Goal: Information Seeking & Learning: Find specific fact

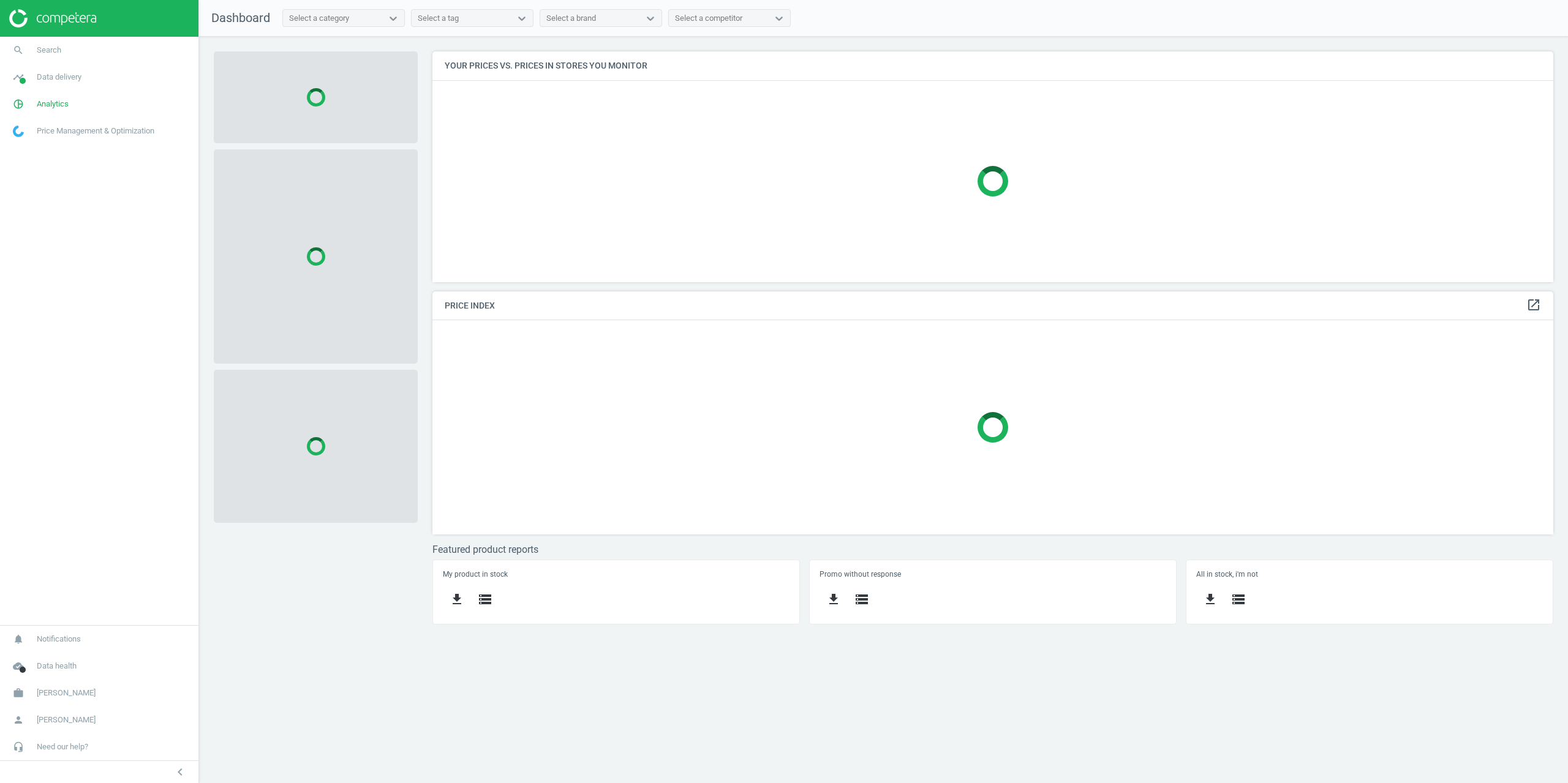
scroll to position [249, 1140]
click at [38, 51] on span "Search" at bounding box center [49, 50] width 25 height 11
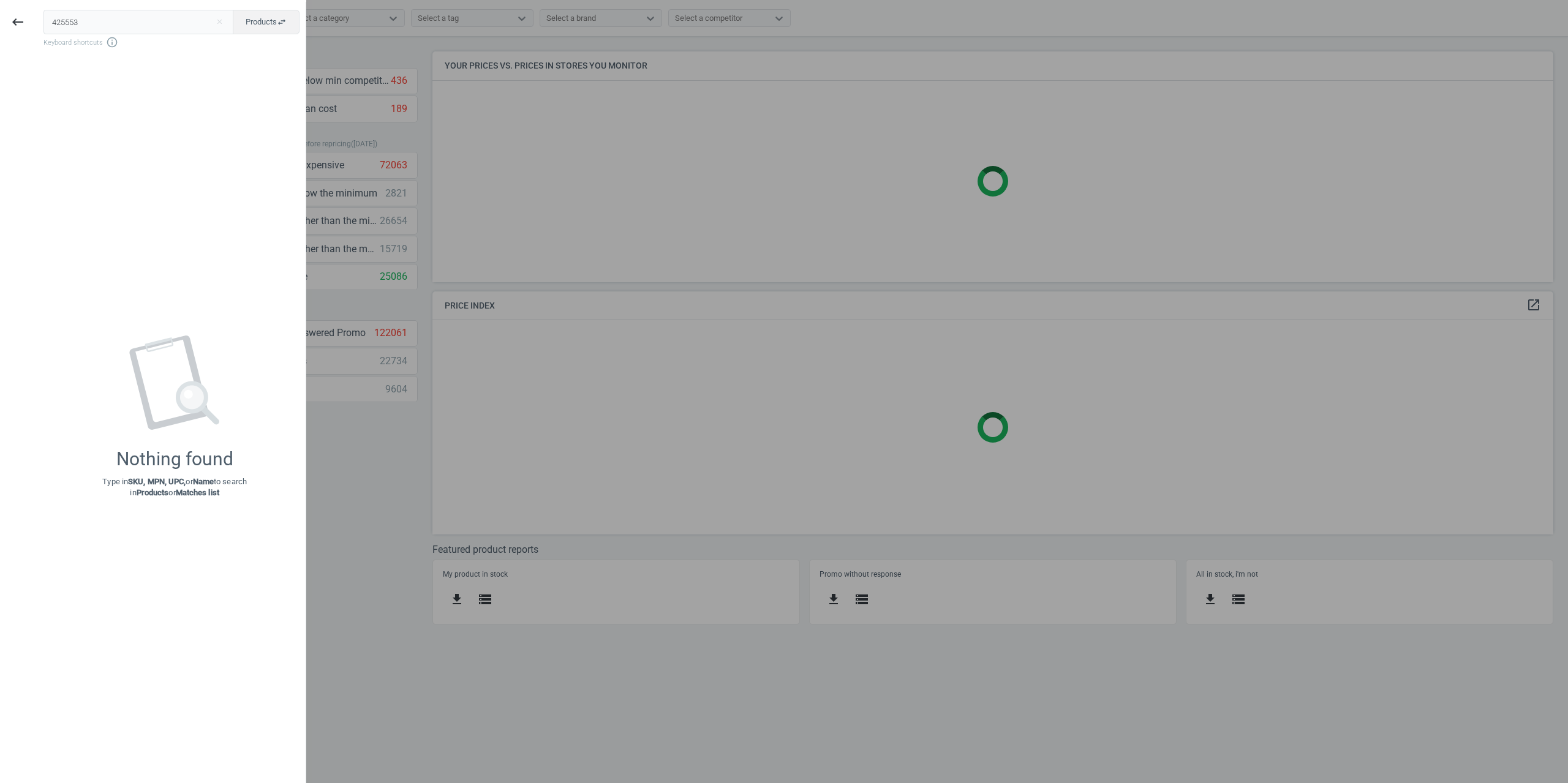
type input "425553"
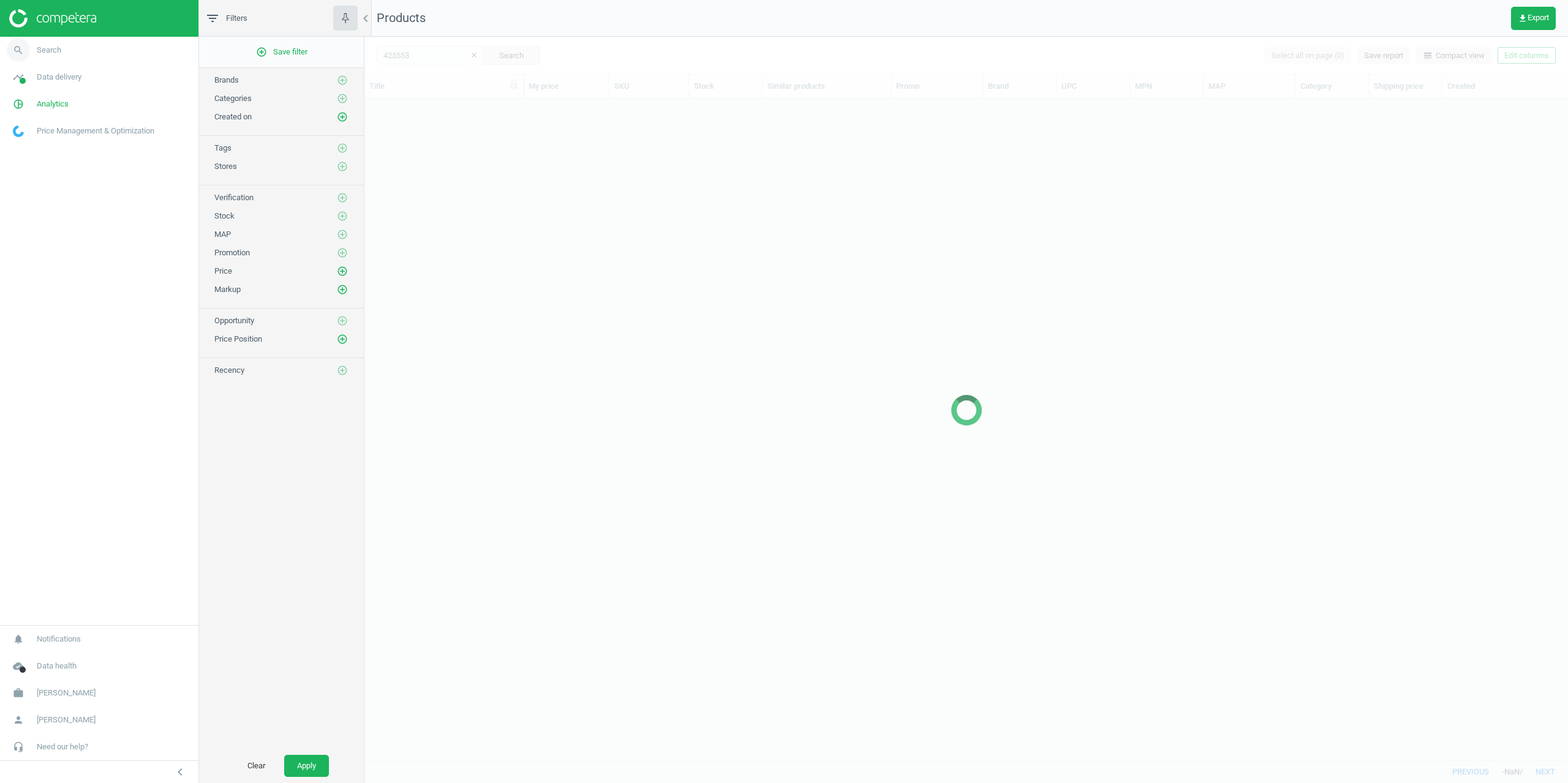
scroll to position [652, 1194]
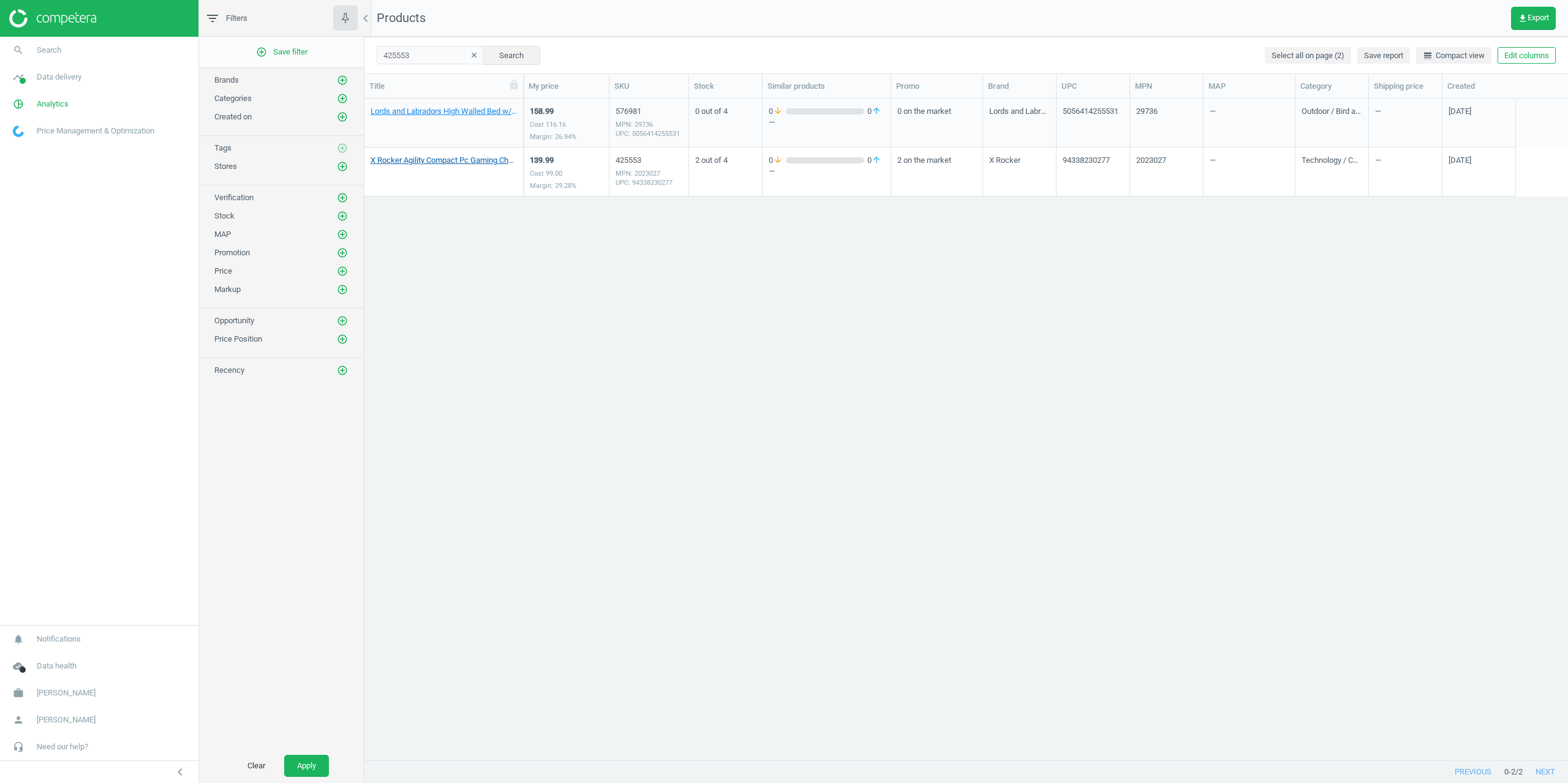
click at [428, 162] on link "X Rocker Agility Compact Pc Gaming Chair - Carbon Black" at bounding box center [444, 160] width 146 height 11
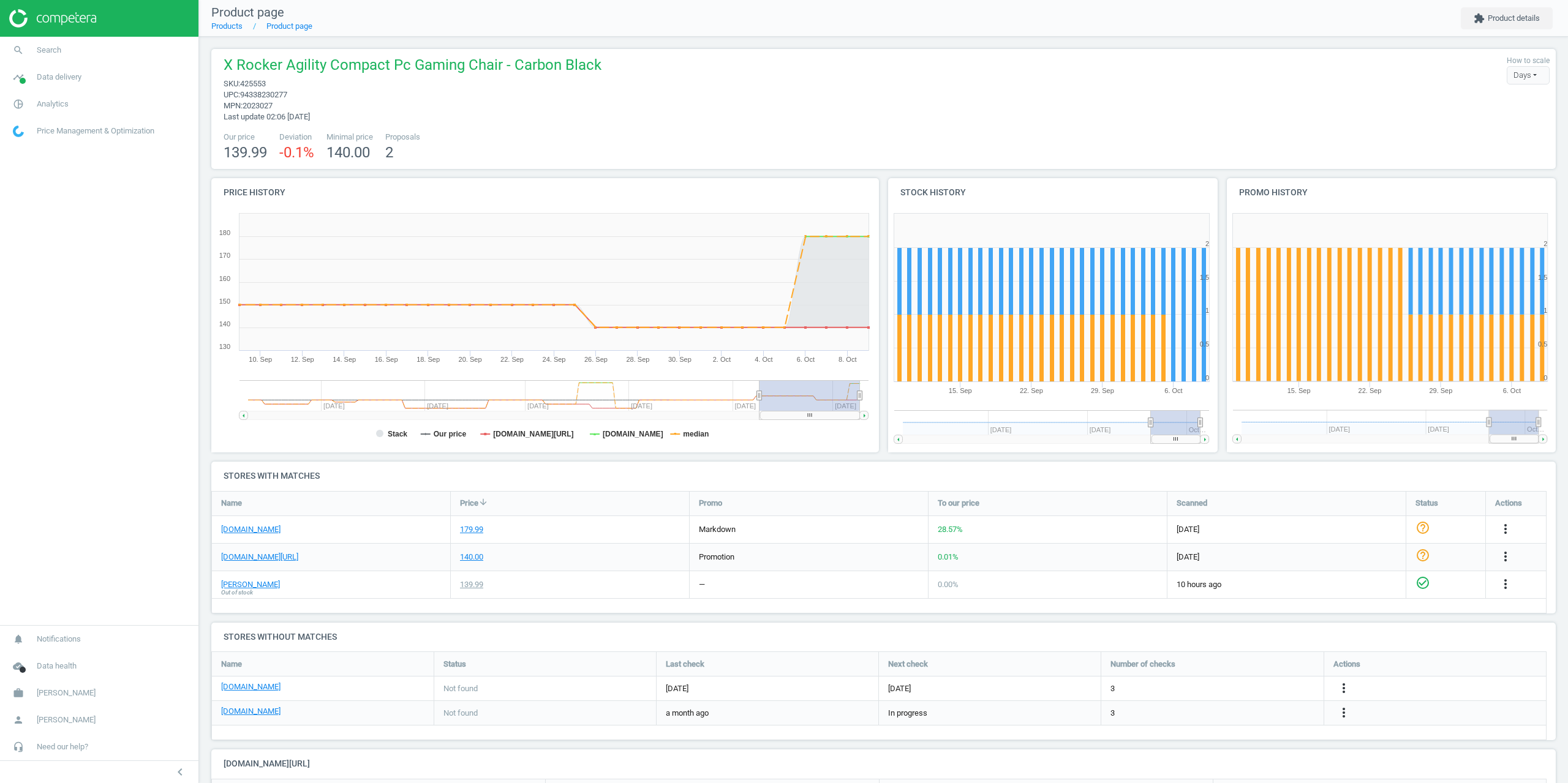
click at [0, 410] on nav "search Search timeline Data delivery Overview Matches dashboard Matches Rematch…" at bounding box center [99, 331] width 198 height 589
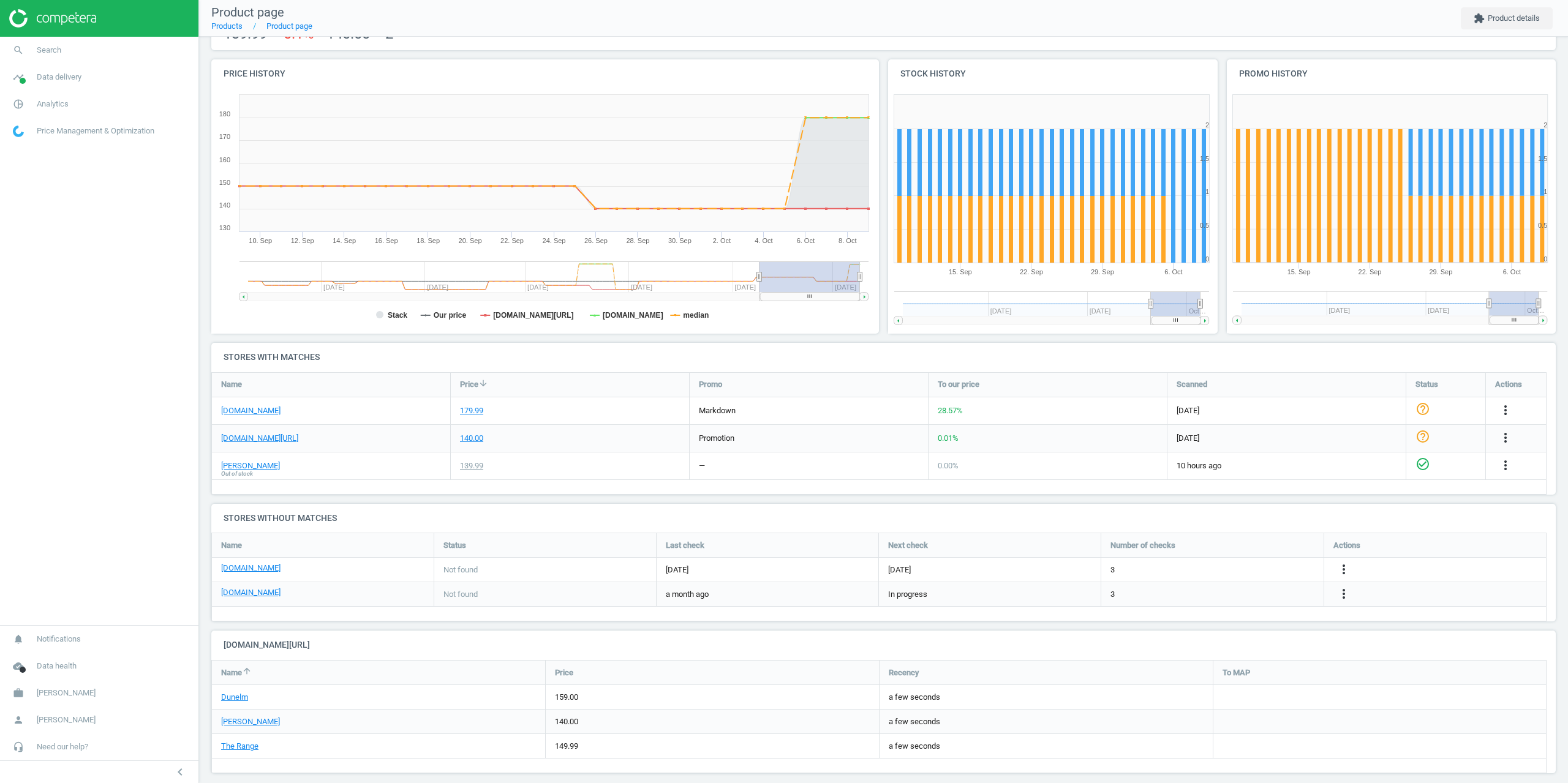
scroll to position [131, 0]
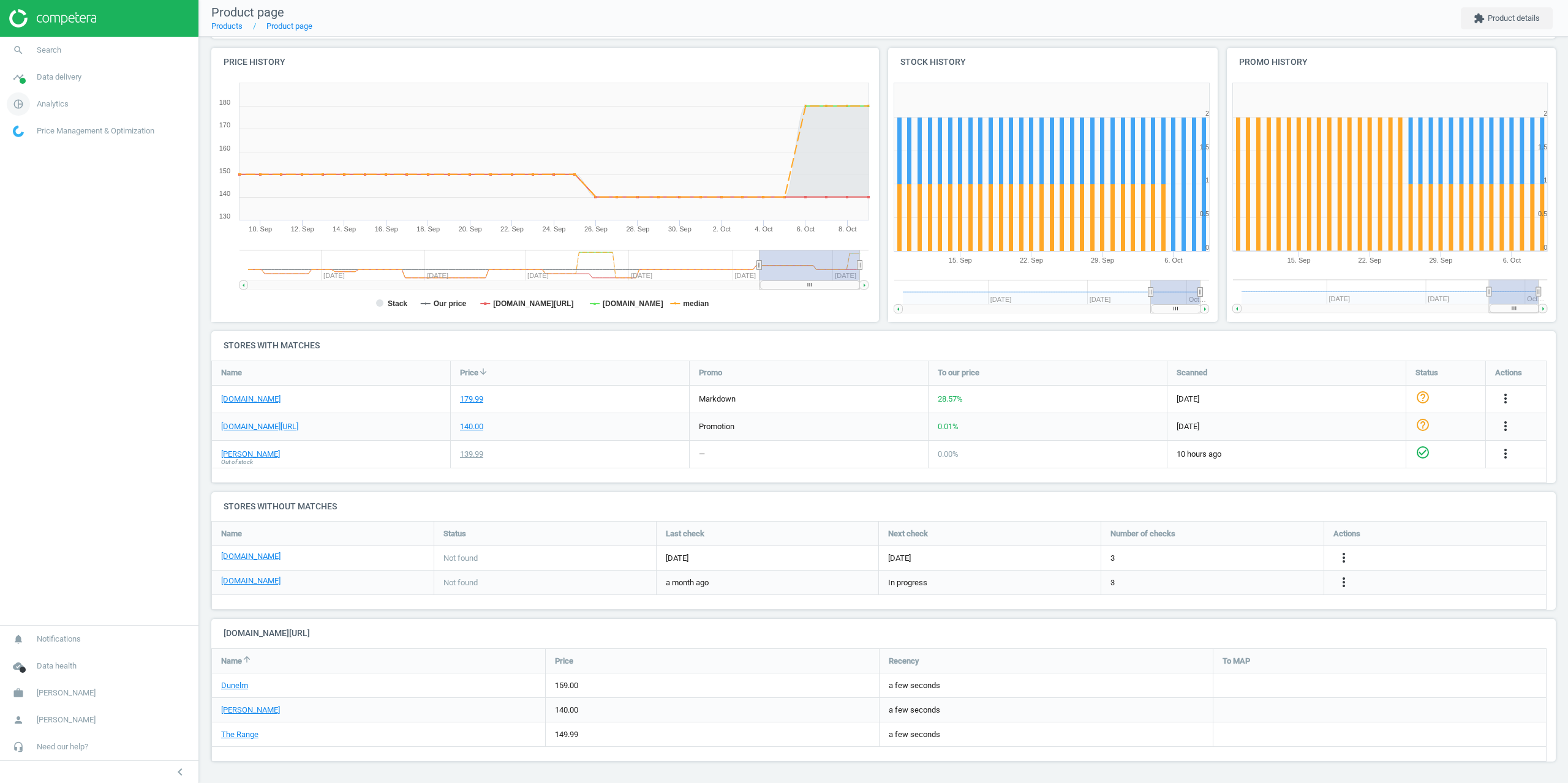
click at [45, 104] on span "Analytics" at bounding box center [53, 104] width 32 height 11
click at [32, 150] on span "Products" at bounding box center [27, 149] width 28 height 9
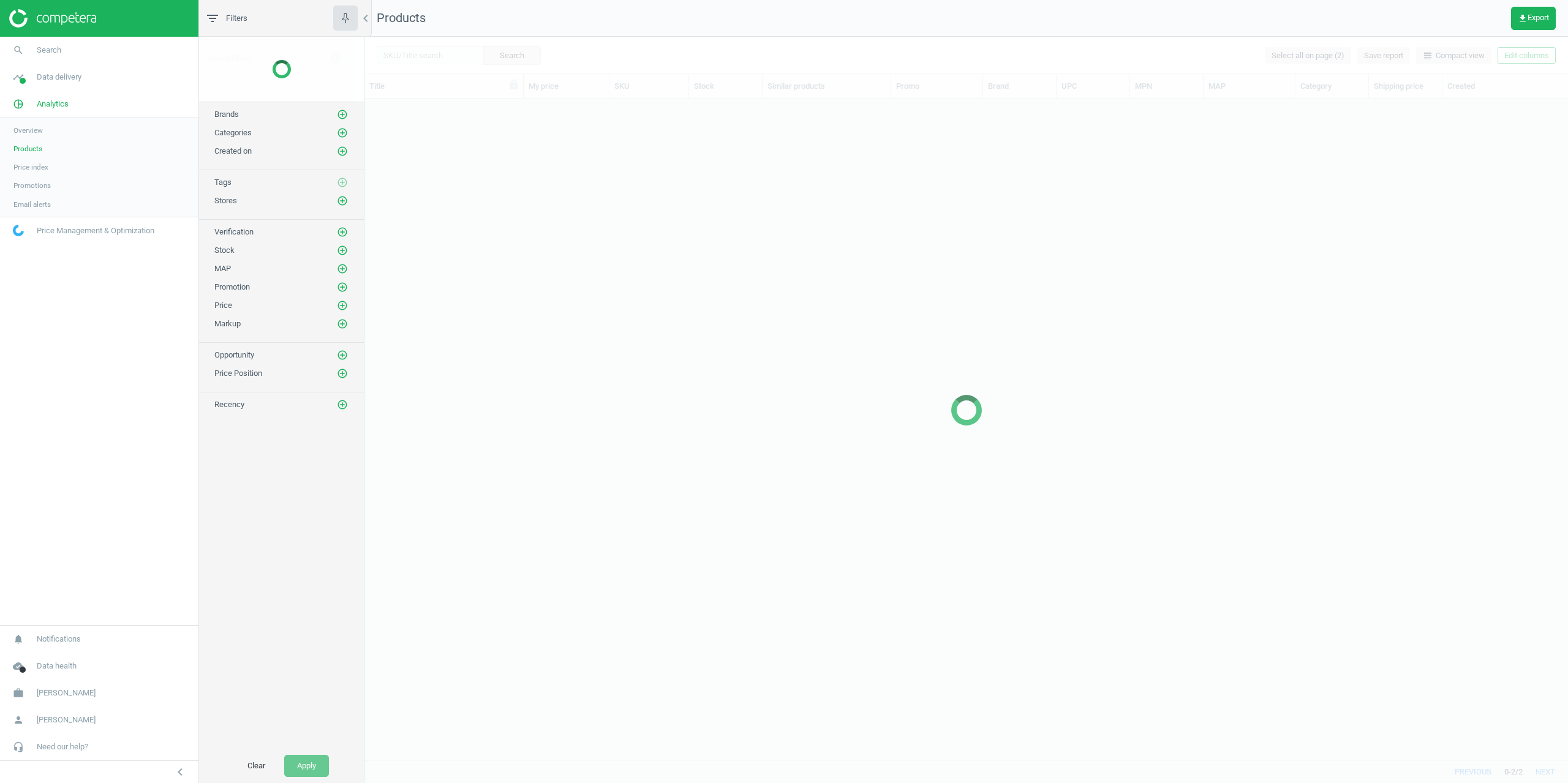
scroll to position [652, 1194]
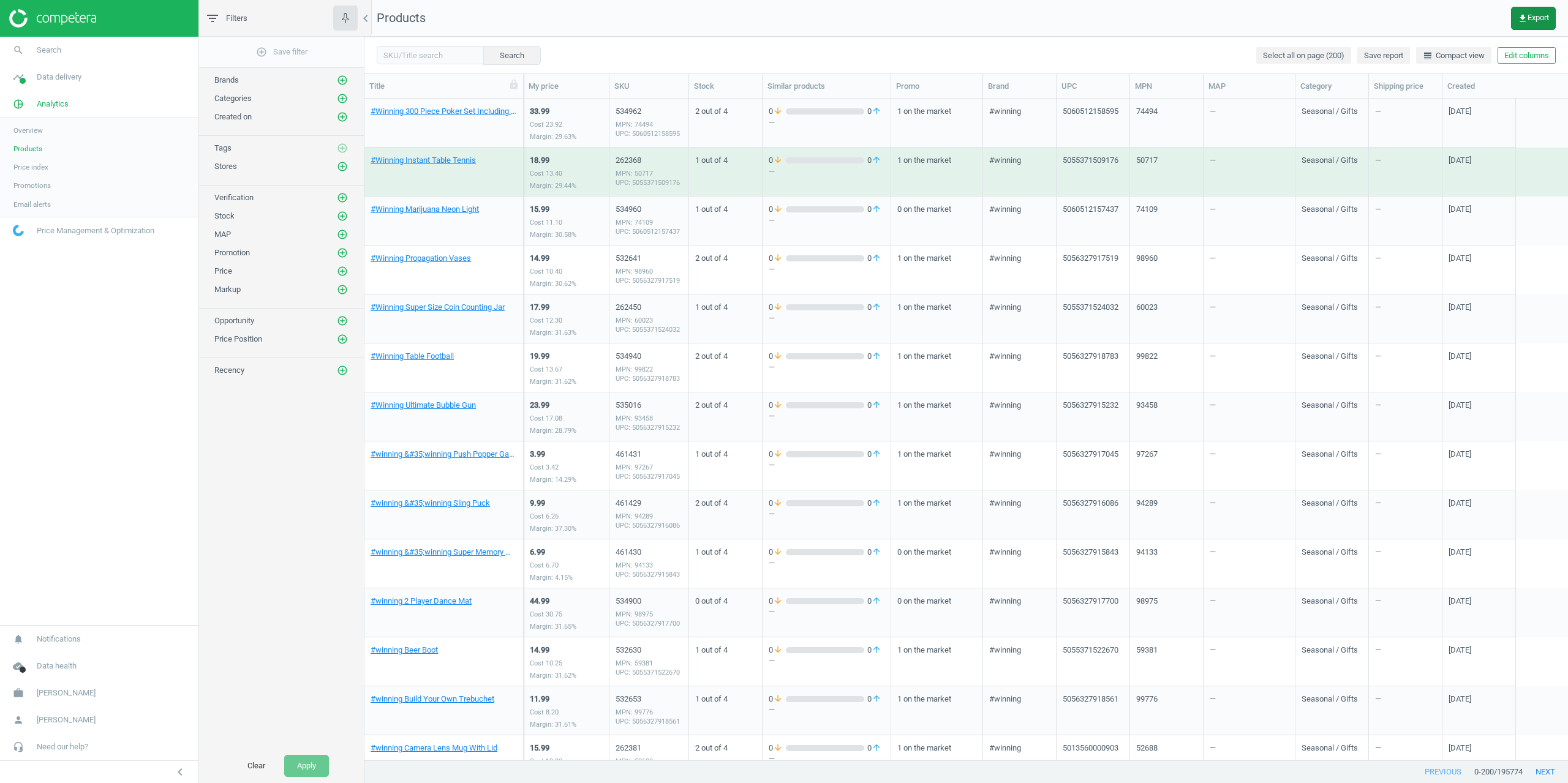
click at [1541, 16] on span "get_app Export" at bounding box center [1533, 18] width 31 height 9
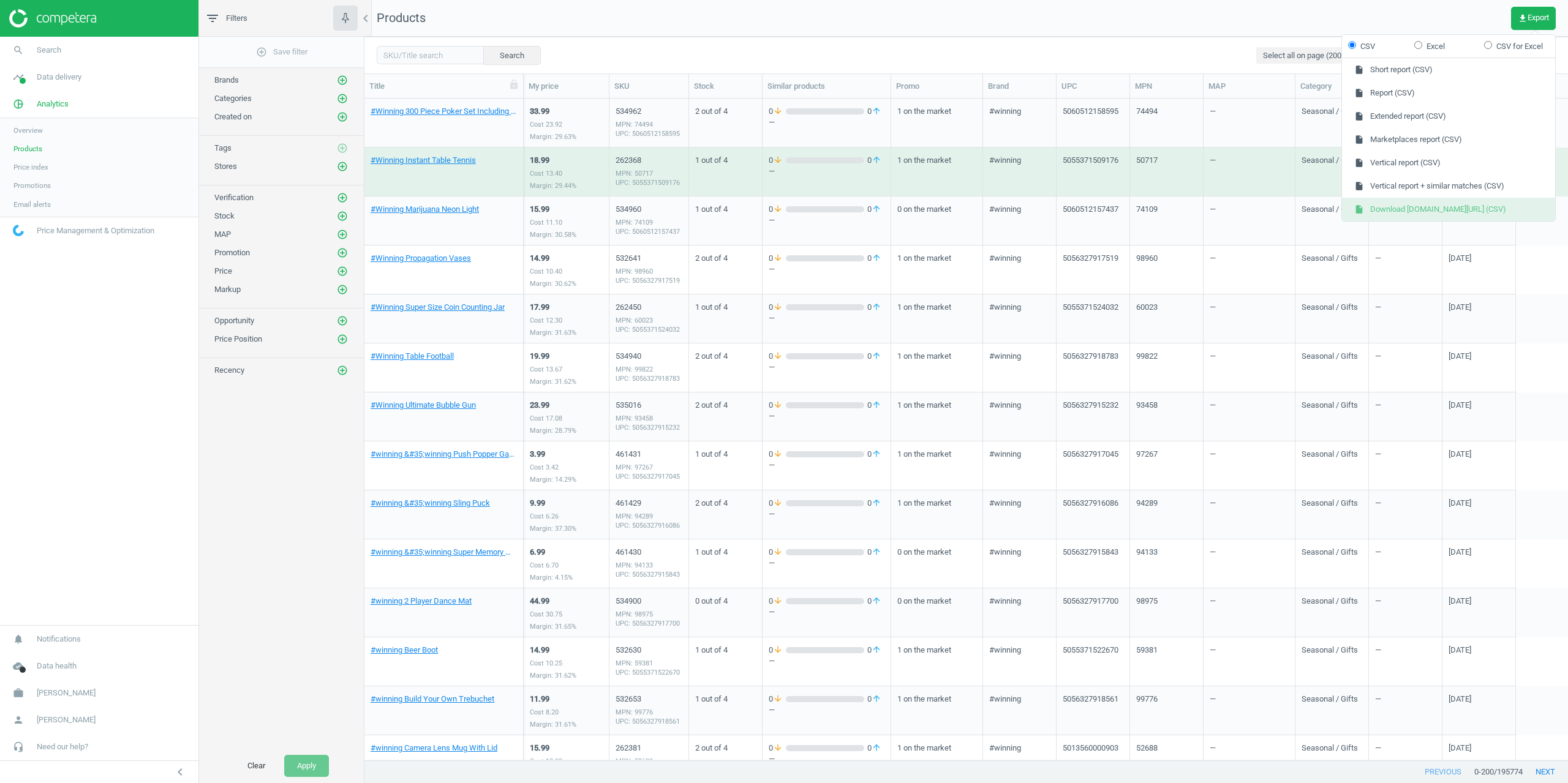
click at [1434, 209] on button "insert_drive_file Download google.co.uk/shopping (CSV)" at bounding box center [1449, 209] width 213 height 24
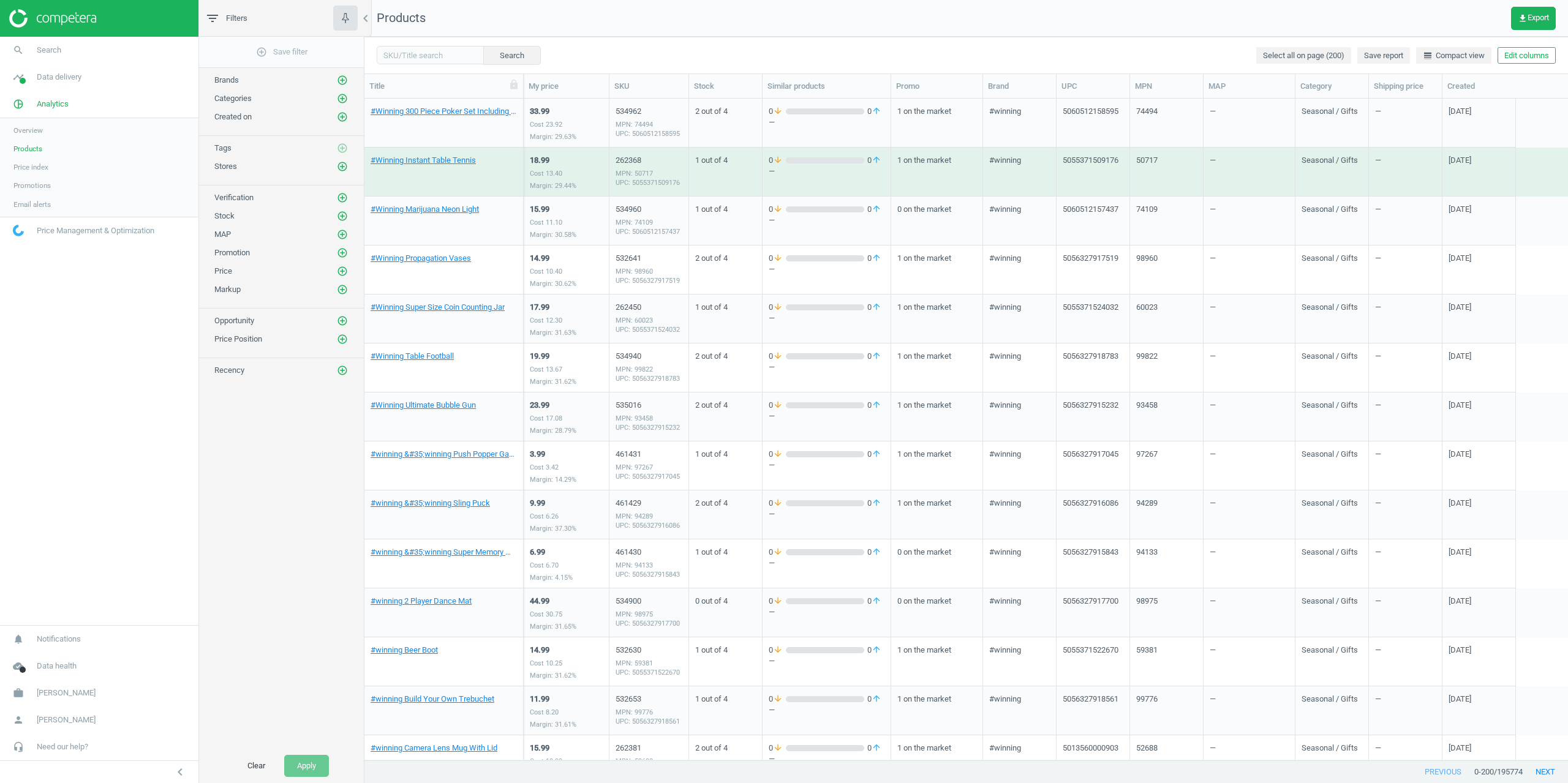
click at [861, 38] on div "Search Select all on page (200) Save report line_weight Compact view Edit colum…" at bounding box center [966, 55] width 1204 height 37
click at [440, 56] on input "text" at bounding box center [429, 54] width 107 height 18
paste input "515294"
type input "515294"
click at [495, 53] on button "Search" at bounding box center [511, 54] width 58 height 18
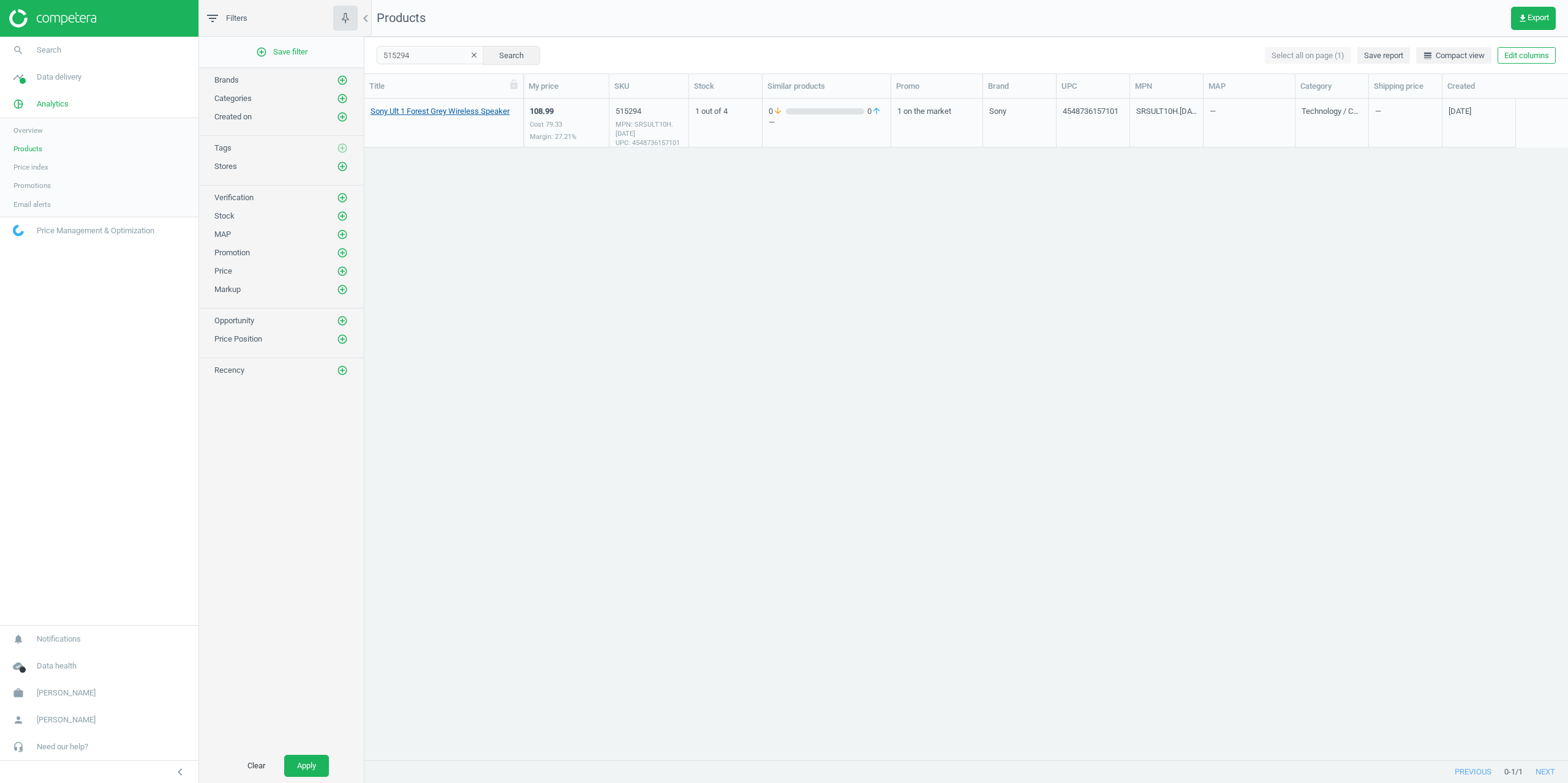
click at [418, 111] on link "Sony Ult 1 Forest Grey Wireless Speaker" at bounding box center [440, 112] width 139 height 11
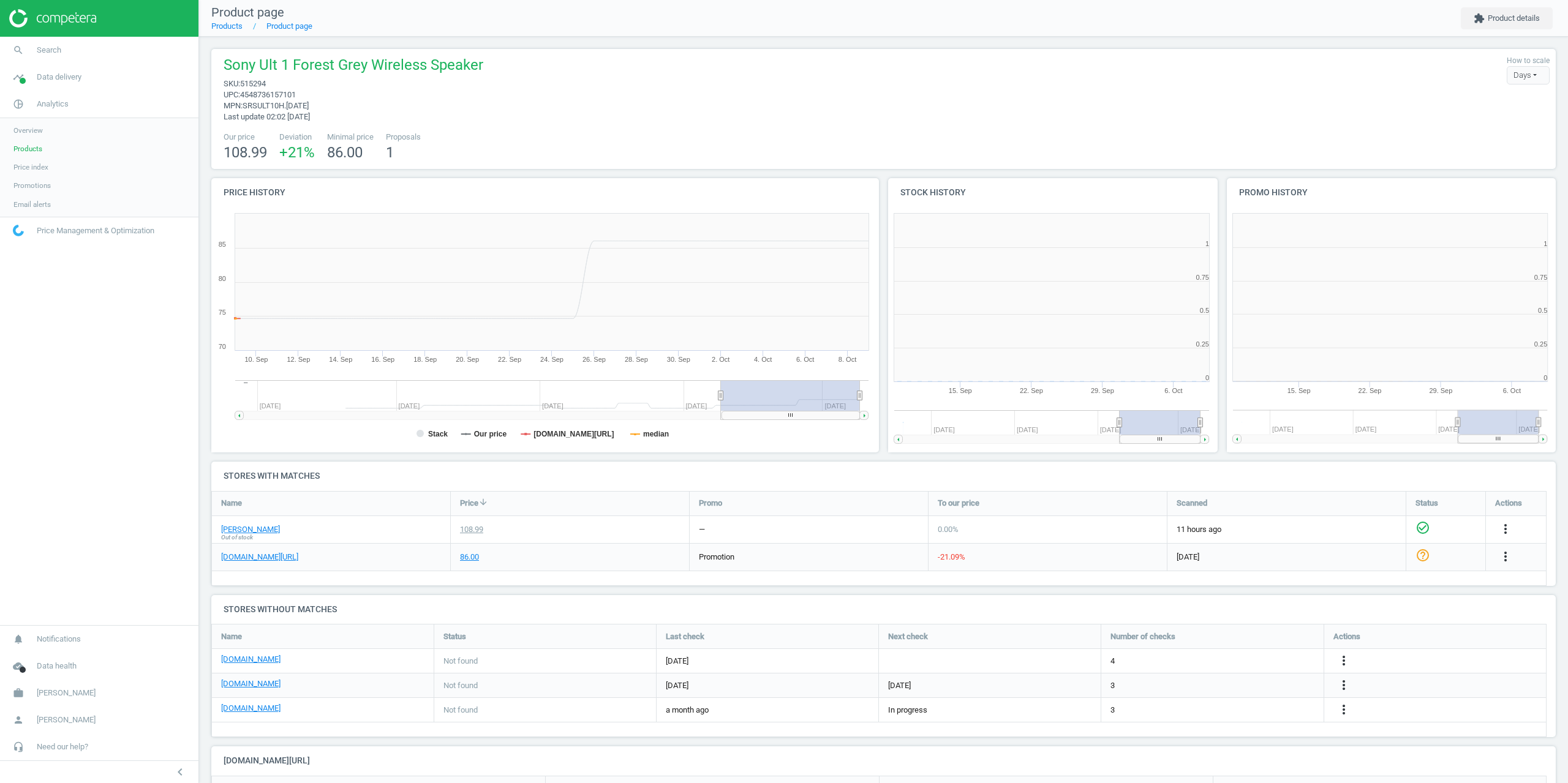
scroll to position [6, 6]
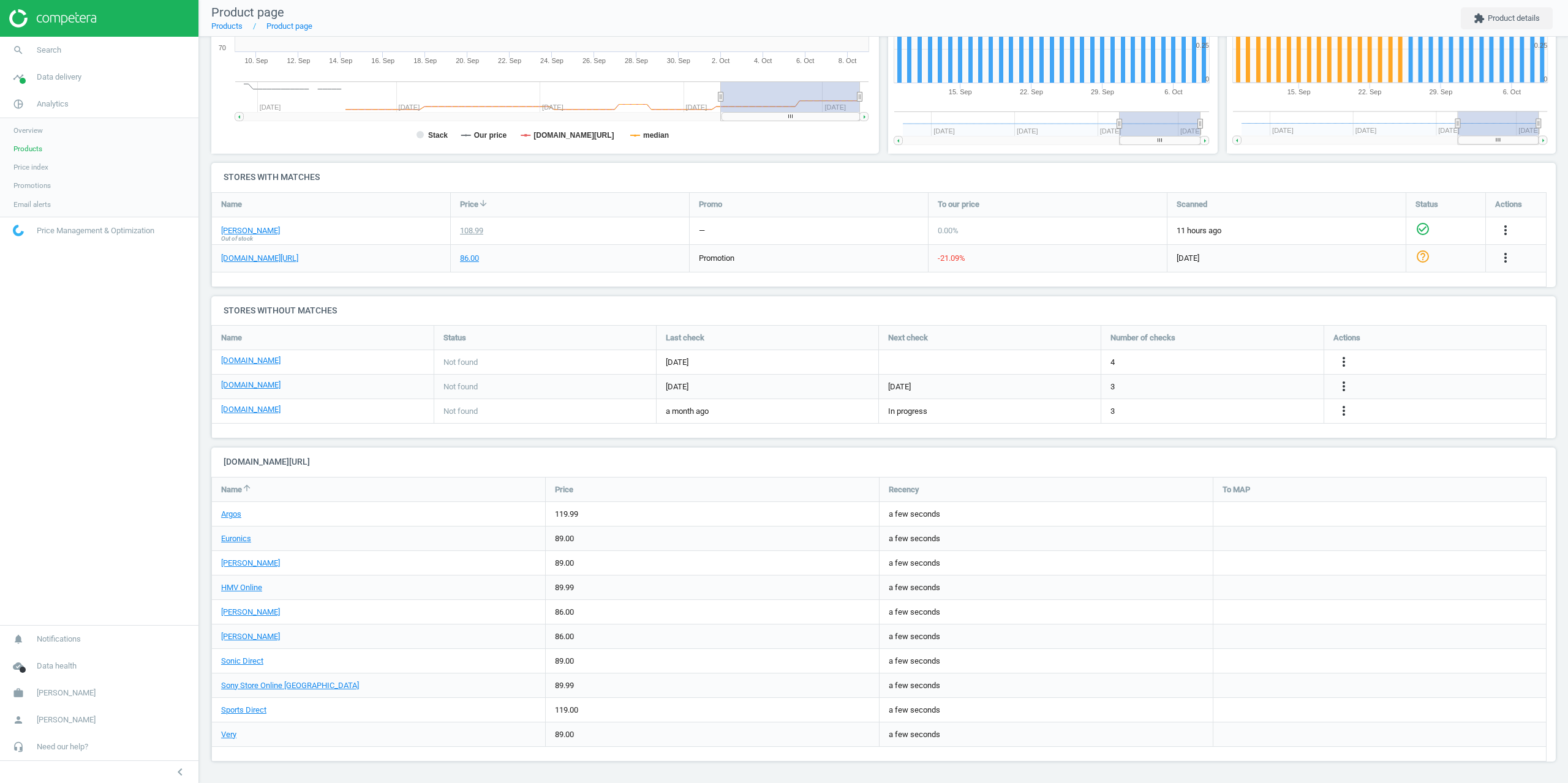
click at [128, 553] on nav "search Search timeline Data delivery Overview Matches dashboard Matches Rematch…" at bounding box center [99, 331] width 198 height 589
click at [32, 47] on span "search" at bounding box center [18, 50] width 37 height 27
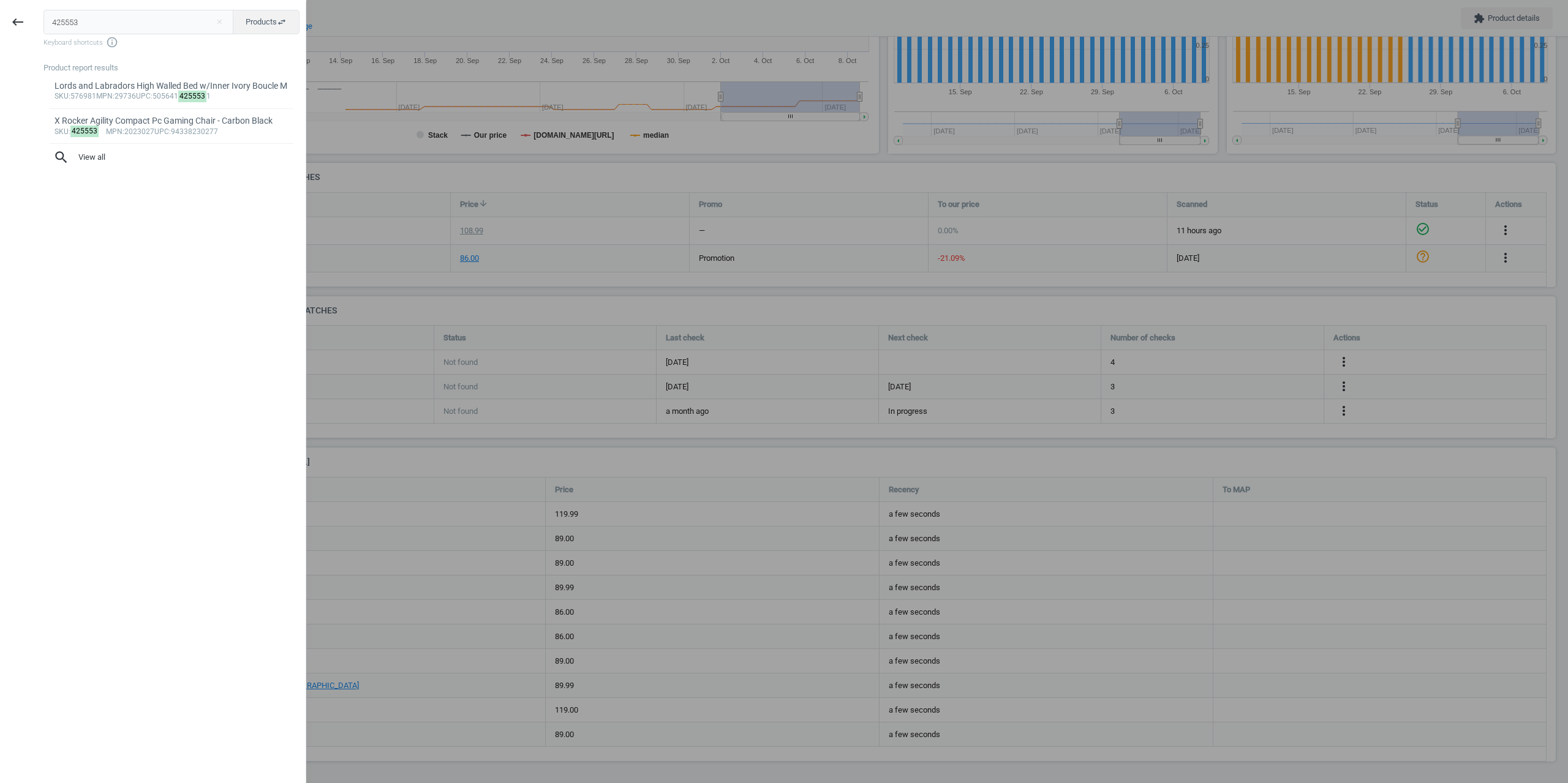
drag, startPoint x: 70, startPoint y: 25, endPoint x: 0, endPoint y: 26, distance: 70.0
click at [22, 24] on div "keyboard_backspace 425553 close Products swap_horiz Keyboard shortcuts info_out…" at bounding box center [153, 393] width 306 height 783
type input "535069"
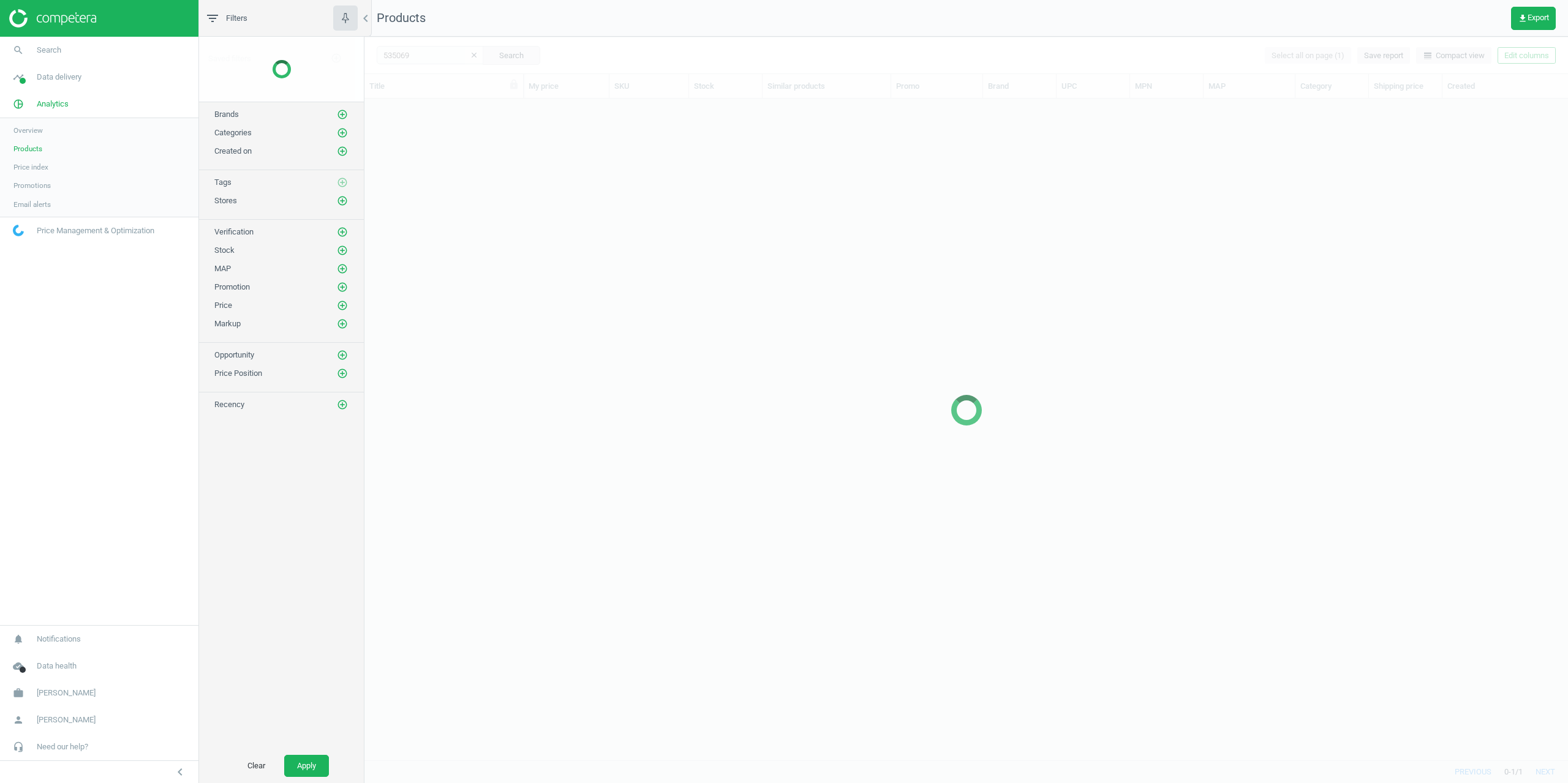
scroll to position [652, 1194]
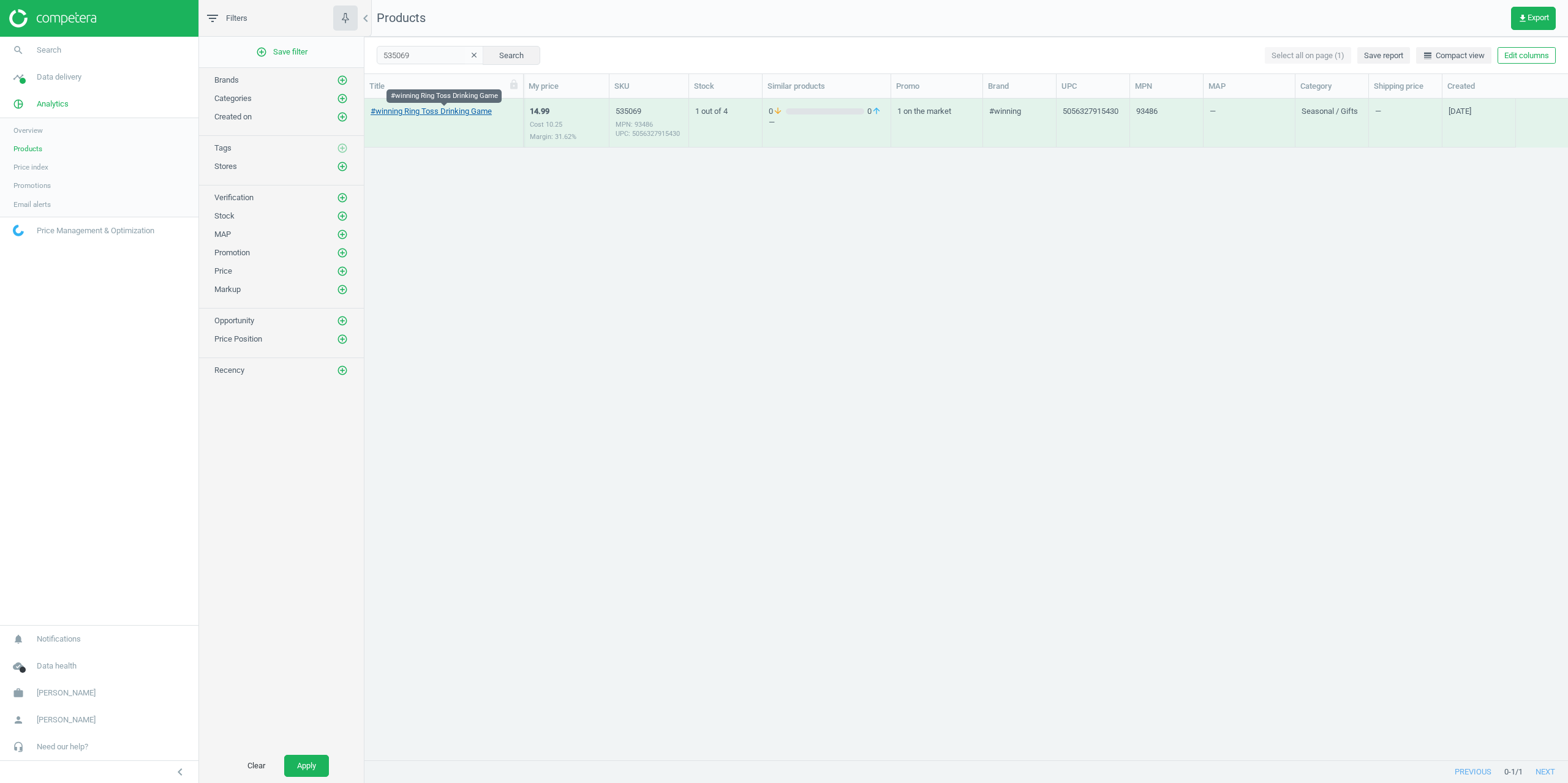
click at [396, 111] on link "#winning Ring Toss Drinking Game" at bounding box center [431, 112] width 121 height 11
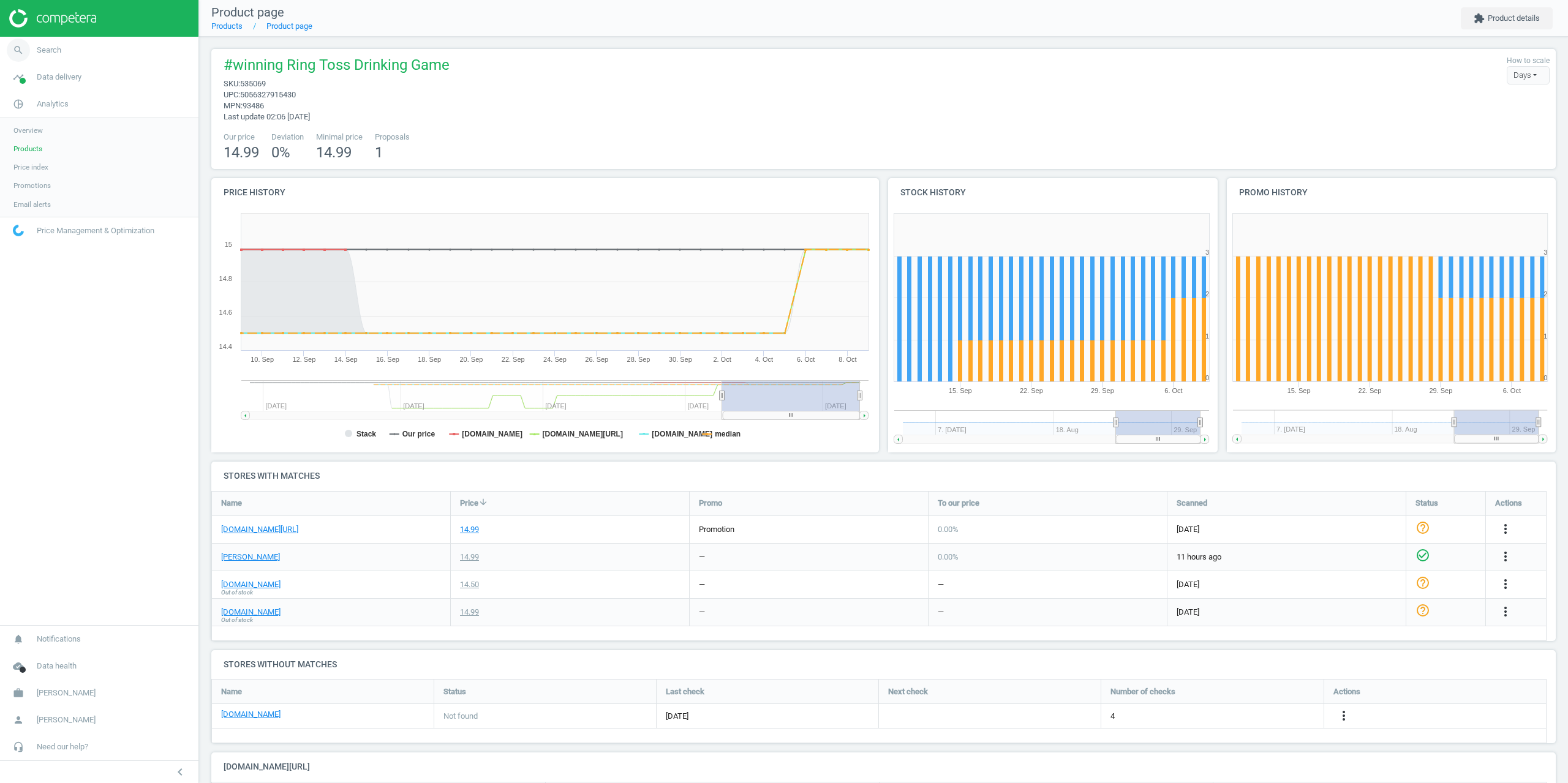
click at [25, 57] on icon "search" at bounding box center [18, 50] width 24 height 24
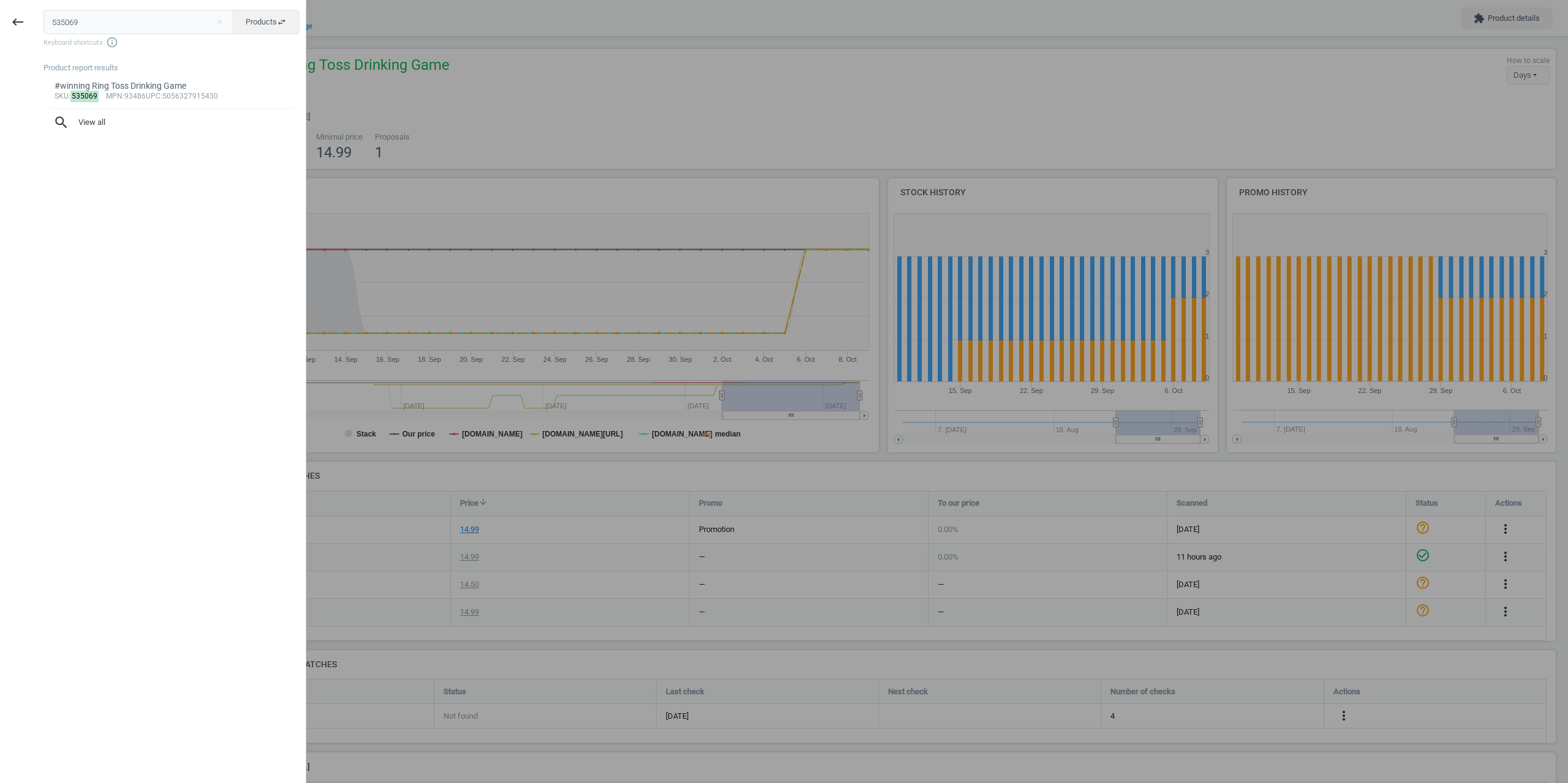
drag, startPoint x: 115, startPoint y: 22, endPoint x: 0, endPoint y: 26, distance: 115.1
click at [0, 22] on div "keyboard_backspace 535069 close Products swap_horiz Keyboard shortcuts info_out…" at bounding box center [153, 393] width 306 height 783
type input "425553"
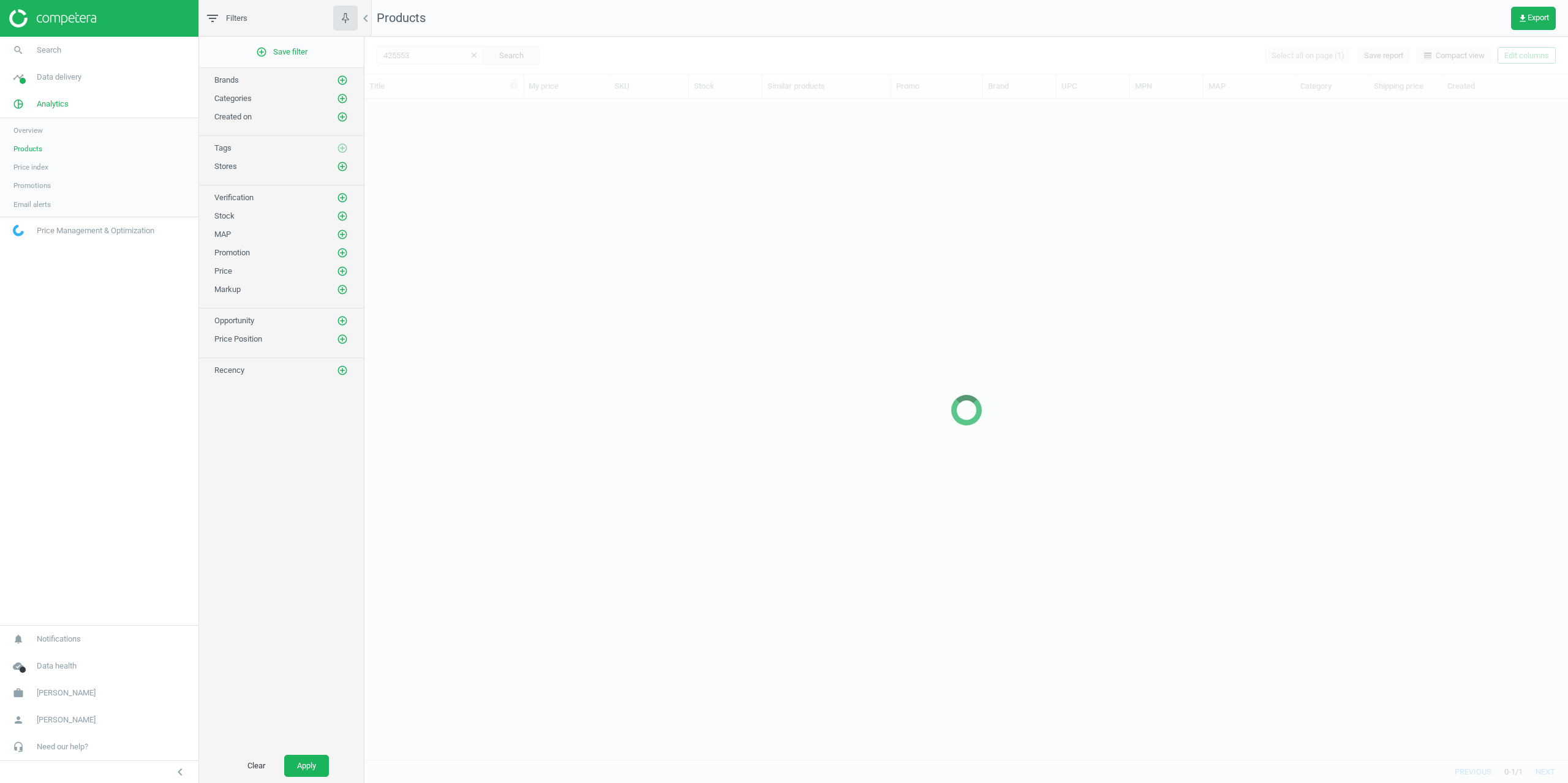
scroll to position [652, 1194]
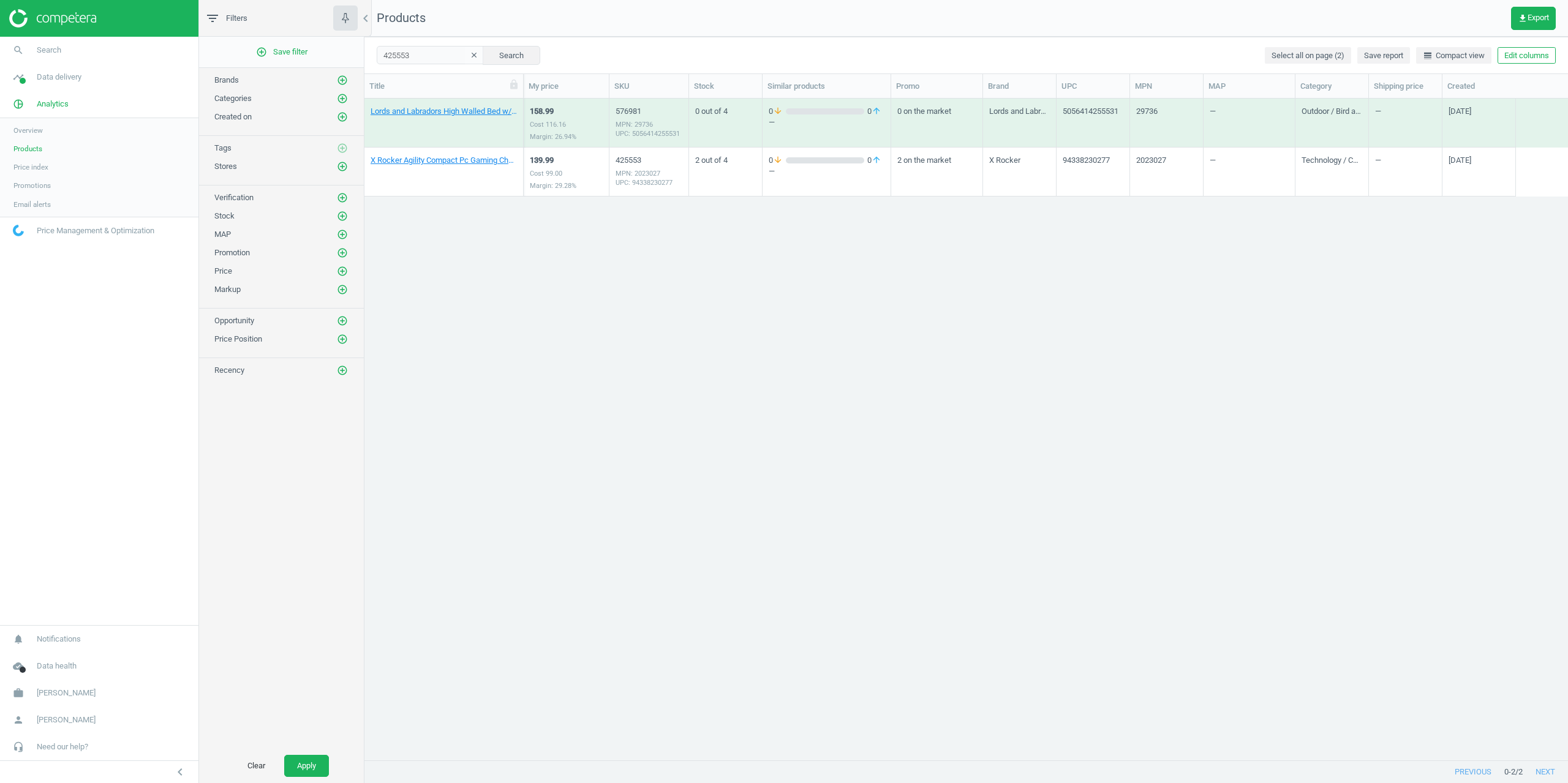
click at [607, 344] on div "Lords and Labradors High Walled Bed w/Inner Ivory Boucle M 158.99 Cost 116.16 M…" at bounding box center [966, 429] width 1204 height 662
click at [462, 155] on link "X Rocker Agility Compact Pc Gaming Chair - Carbon Black" at bounding box center [444, 160] width 146 height 11
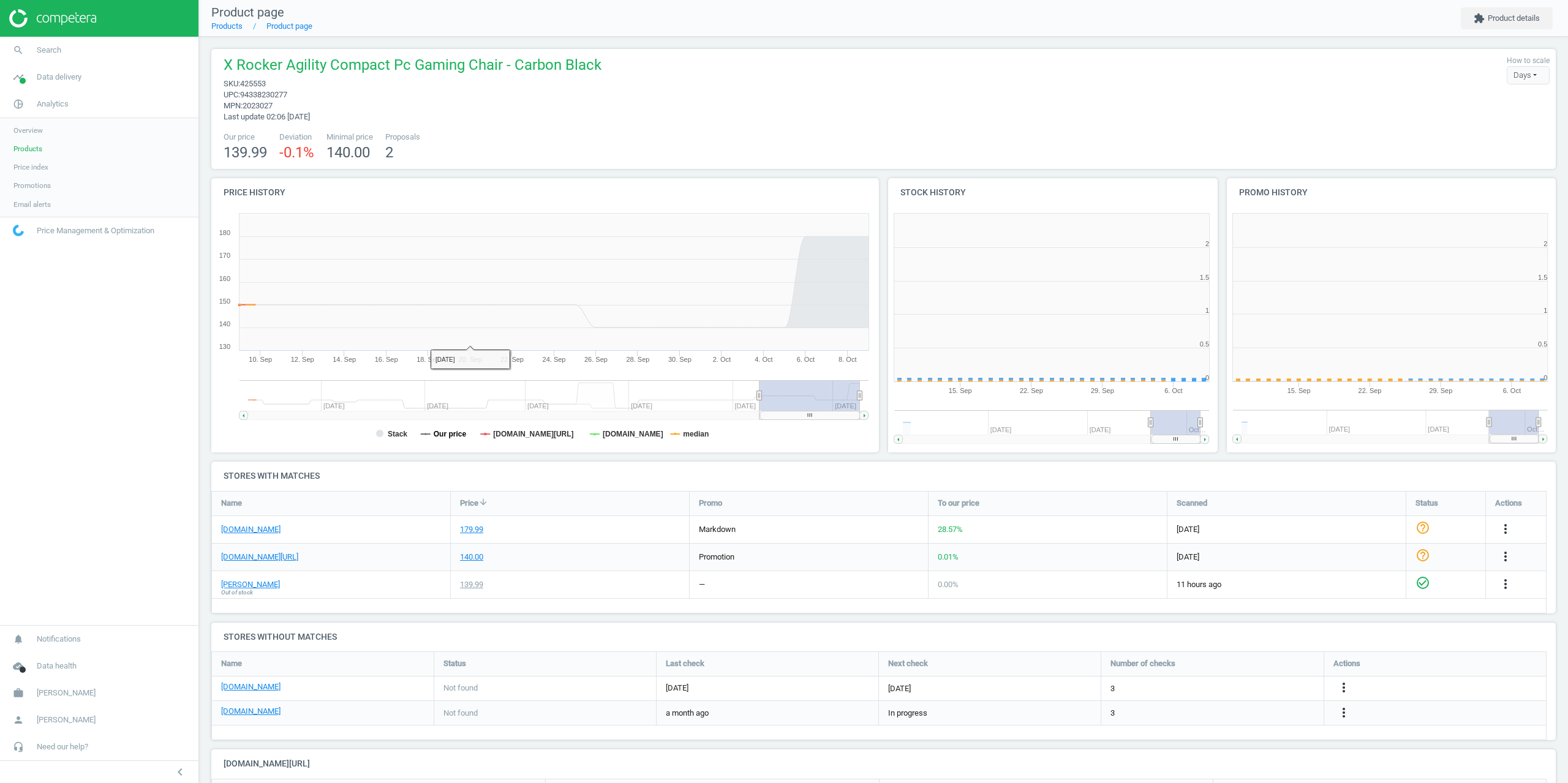
scroll to position [108, 1355]
